Goal: Find specific page/section: Find specific page/section

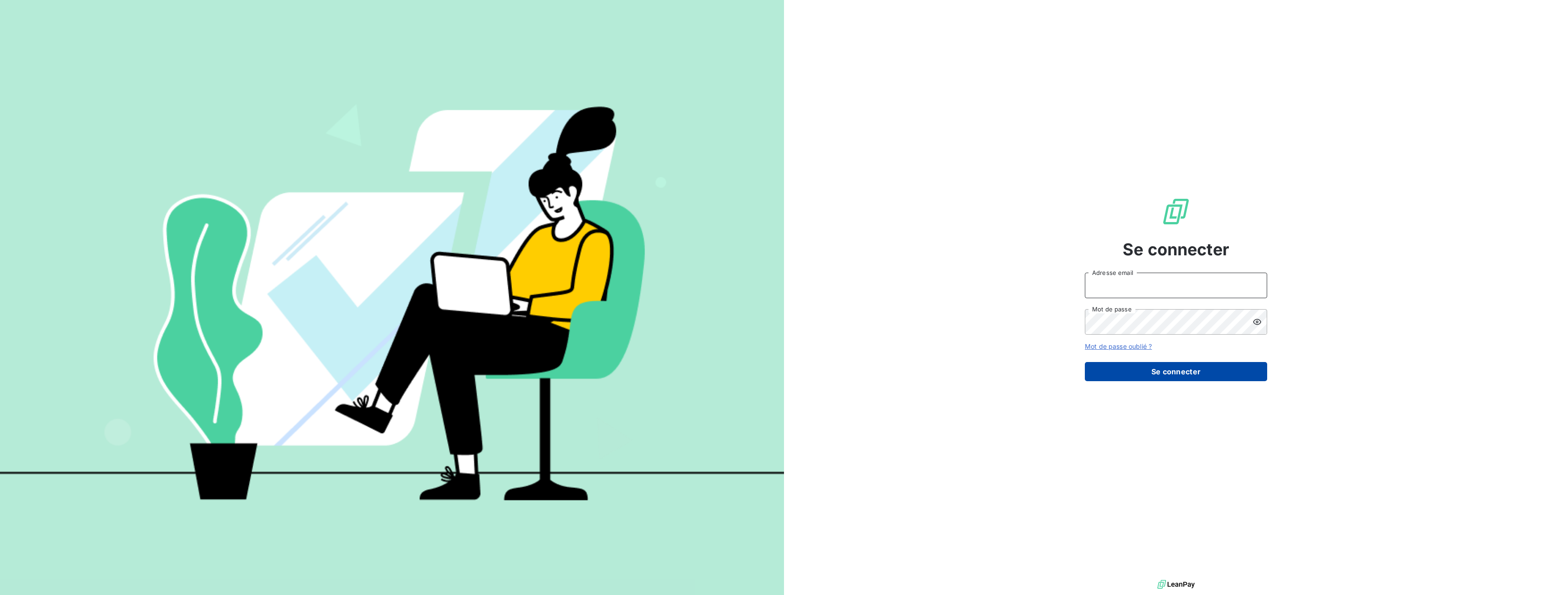
type input "[EMAIL_ADDRESS][DOMAIN_NAME]"
click at [1153, 371] on button "Se connecter" at bounding box center [1176, 372] width 182 height 19
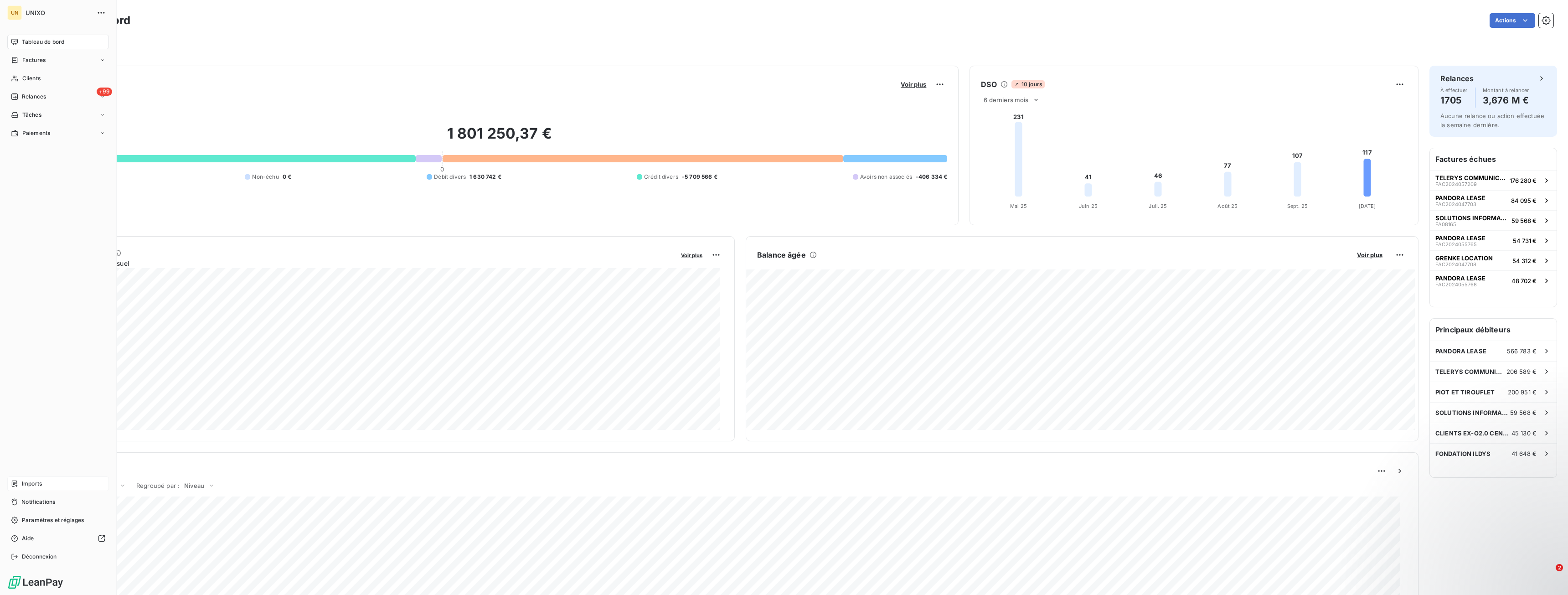
click at [33, 480] on span "Imports" at bounding box center [31, 484] width 20 height 8
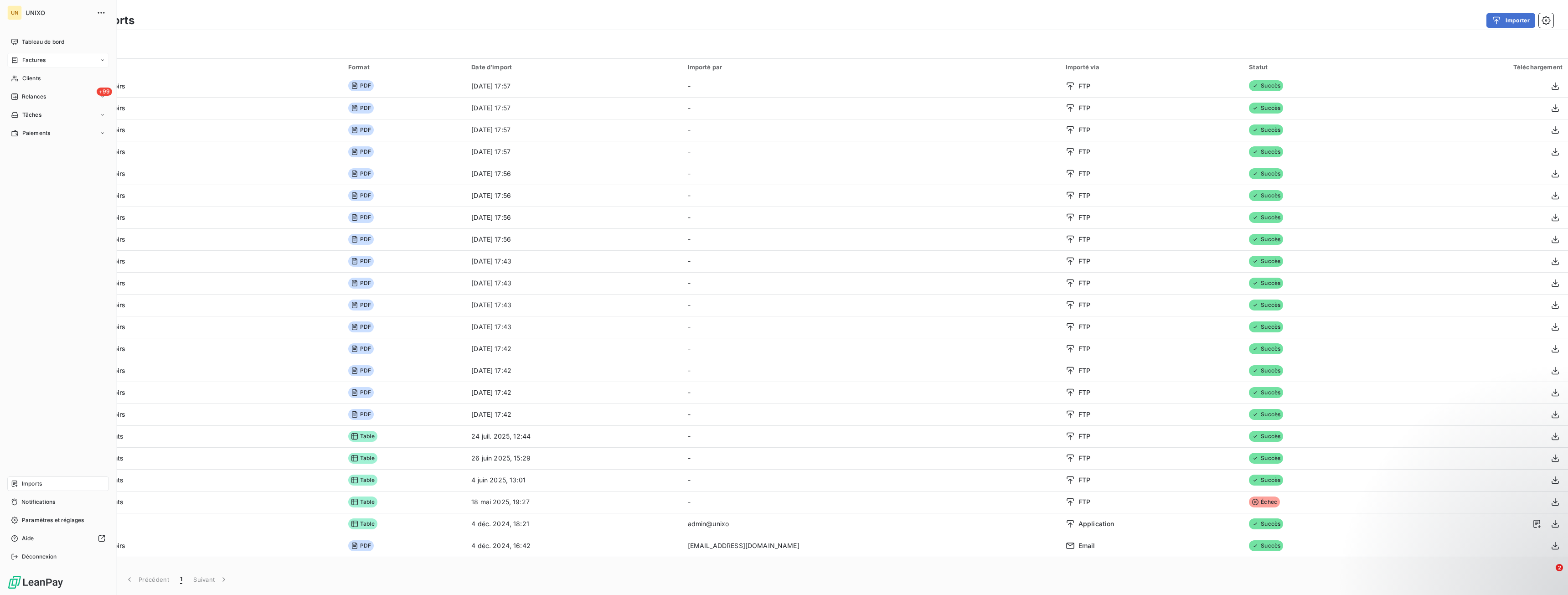
click at [45, 65] on div "Factures" at bounding box center [58, 60] width 102 height 15
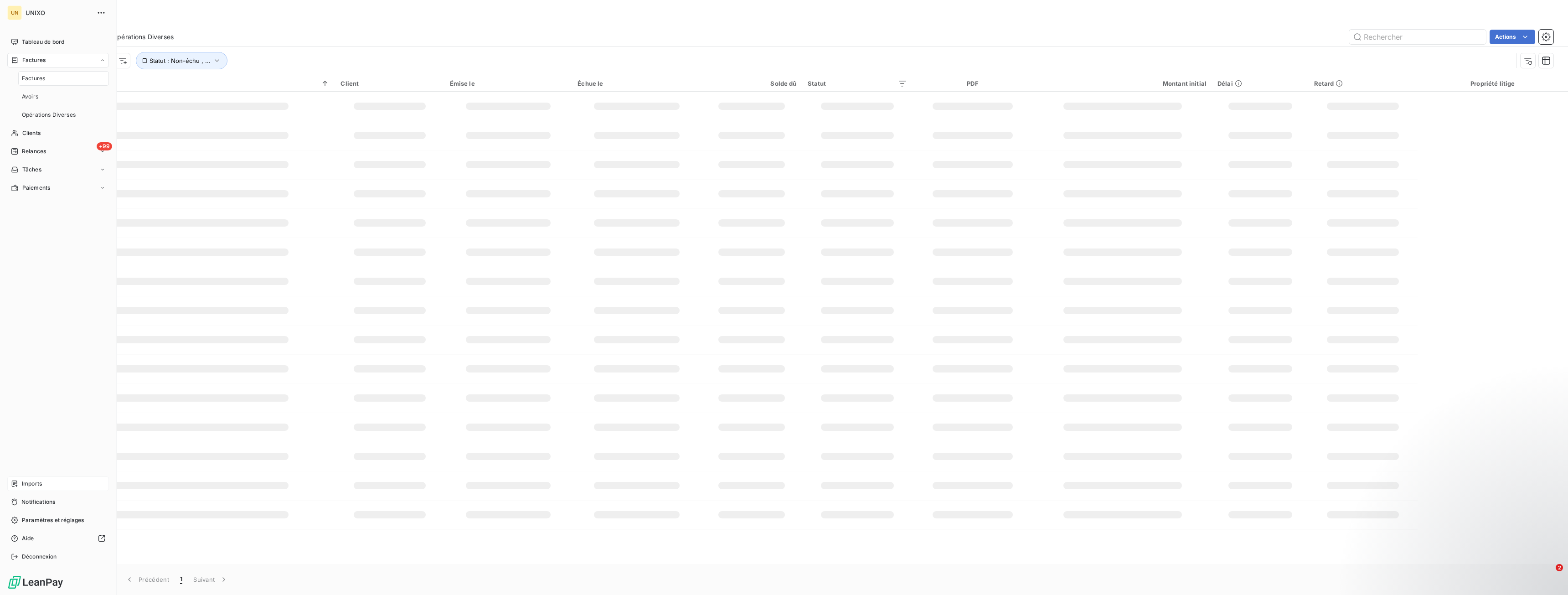
click at [42, 83] on div "Factures" at bounding box center [64, 78] width 91 height 15
